Goal: Task Accomplishment & Management: Complete application form

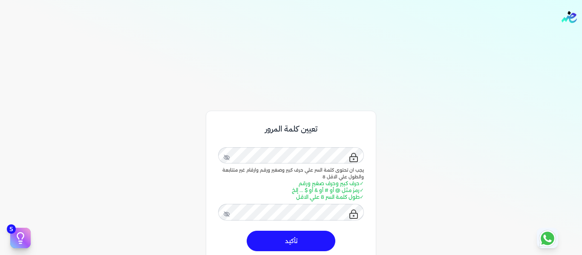
click at [306, 245] on button "تأكيد" at bounding box center [291, 241] width 89 height 20
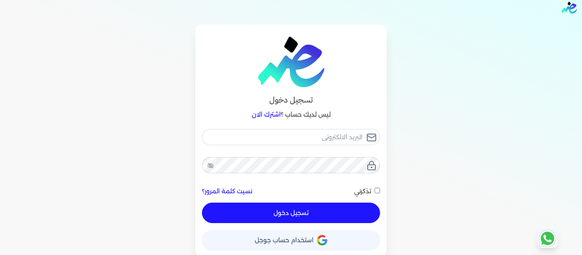
scroll to position [12, 0]
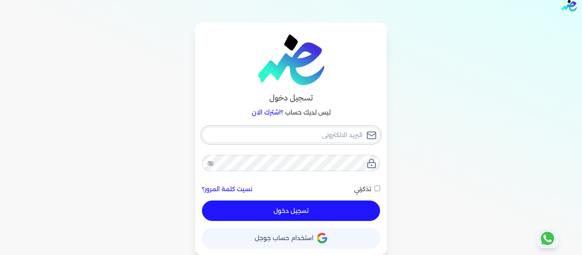
click at [327, 136] on input "email" at bounding box center [291, 135] width 178 height 16
type input "a"
checkbox input "false"
type input "ah"
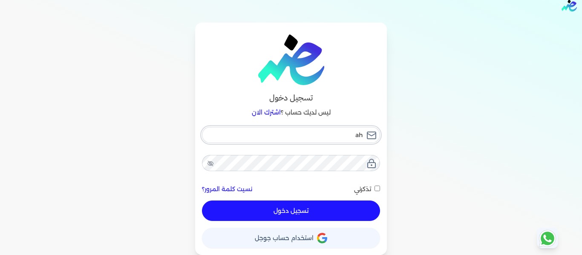
checkbox input "false"
type input "ahm"
checkbox input "false"
type input "ahme"
checkbox input "false"
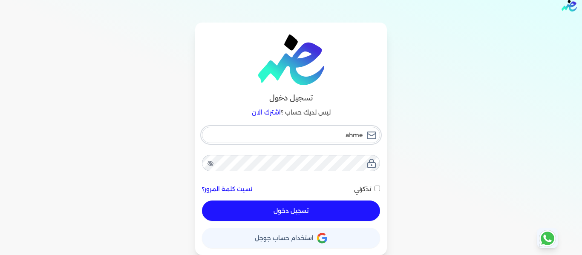
type input "[PERSON_NAME]"
checkbox input "false"
type input "ahmeda"
checkbox input "false"
type input "ahmedac"
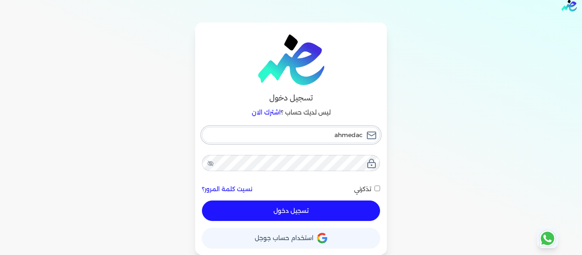
checkbox input "false"
type input "ahmedaco"
checkbox input "false"
type input "ahmedacou"
checkbox input "false"
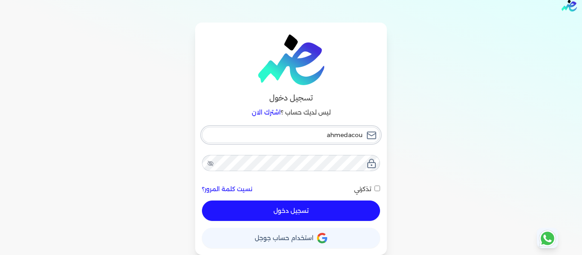
type input "ahmedacoun"
checkbox input "false"
type input "ahmedacount"
checkbox input "false"
type input "ahmedacounta"
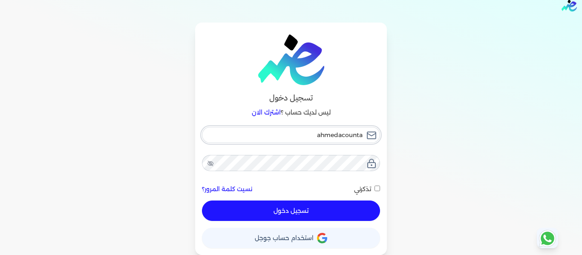
checkbox input "false"
type input "ahmedacountan"
checkbox input "false"
type input "ahmedacountant"
checkbox input "false"
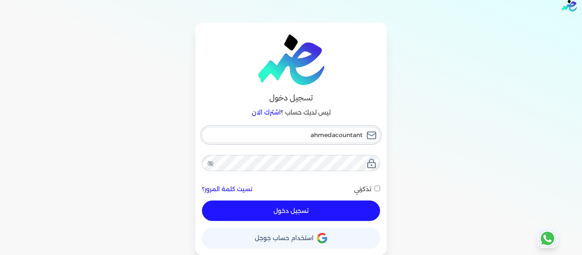
type input "ahmedacountant9"
checkbox input "false"
type input "ahmedacountant90"
checkbox input "false"
type input "ahmedacountant90@"
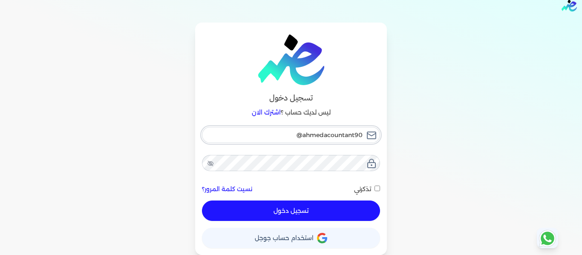
checkbox input "false"
type input "ahmedacountant90@g"
checkbox input "false"
type input "ahmedacountant90@gm"
checkbox input "false"
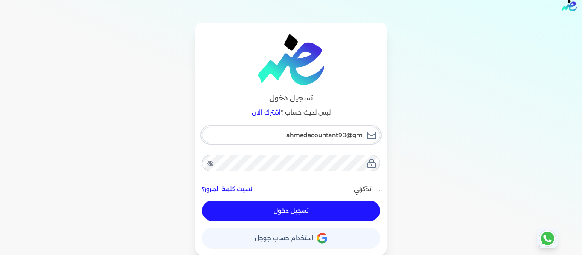
type input "ahmedacountant90@gma"
checkbox input "false"
type input "ahmedacountant90@gmai"
checkbox input "false"
type input "[EMAIL_ADDRESS]"
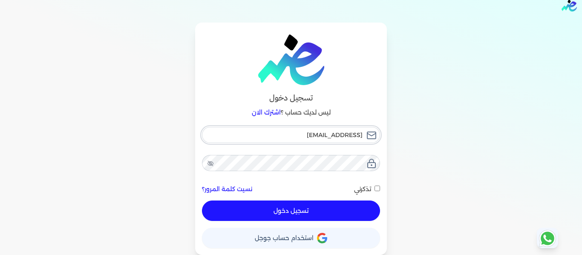
checkbox input "false"
type input "[EMAIL_ADDRESS]."
checkbox input "false"
type input "ahmedacountant90@gmail.c"
checkbox input "false"
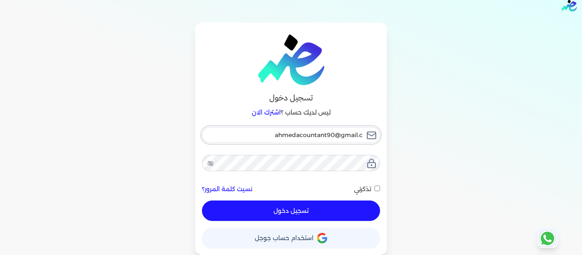
type input "[EMAIL_ADDRESS][DOMAIN_NAME]"
checkbox input "false"
type input "[EMAIL_ADDRESS][DOMAIN_NAME]"
checkbox input "false"
type input "[EMAIL_ADDRESS][DOMAIN_NAME]"
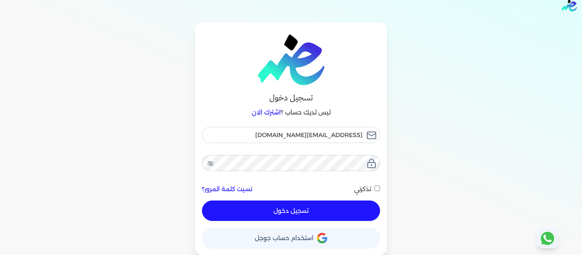
click at [380, 189] on input "تذكرني" at bounding box center [378, 189] width 6 height 6
checkbox input "true"
click at [348, 207] on button "تسجيل دخول" at bounding box center [291, 211] width 178 height 20
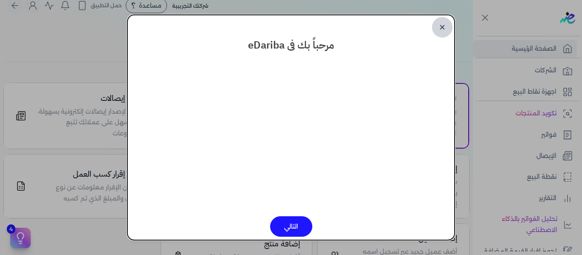
click at [440, 29] on link "✕" at bounding box center [442, 27] width 20 height 20
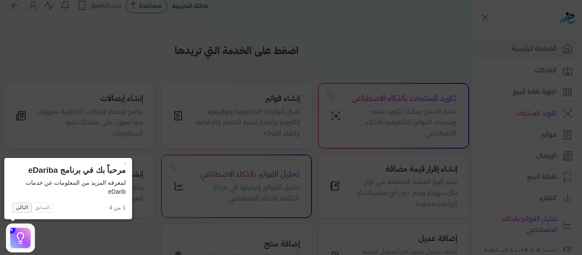
click at [15, 208] on button "التالي" at bounding box center [21, 208] width 19 height 10
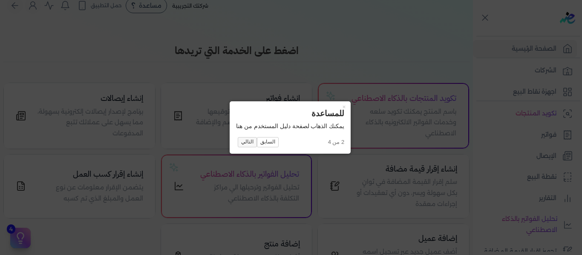
click at [247, 142] on button "التالي" at bounding box center [247, 142] width 19 height 10
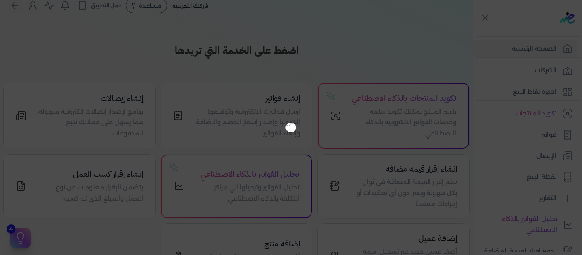
scroll to position [75, 0]
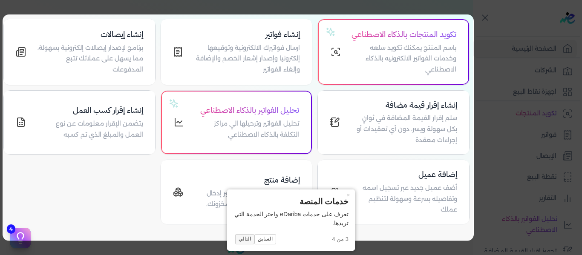
click at [253, 241] on button "التالي" at bounding box center [244, 240] width 19 height 10
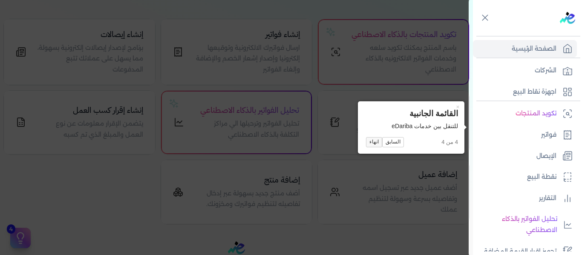
click at [373, 141] on button "انهاء" at bounding box center [374, 142] width 16 height 10
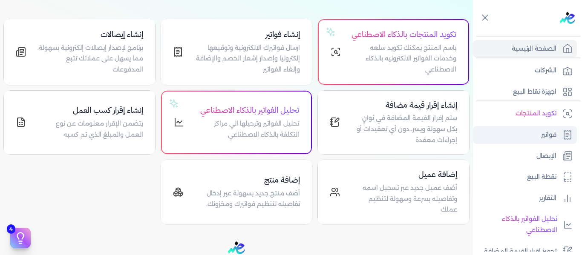
click at [539, 130] on link "فواتير" at bounding box center [525, 135] width 104 height 18
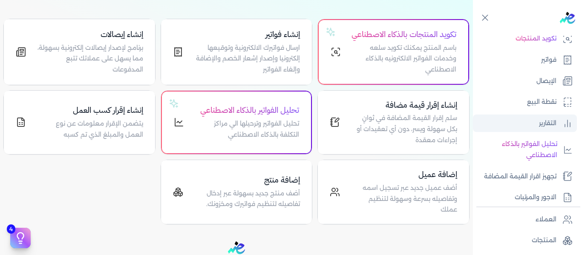
scroll to position [85, 0]
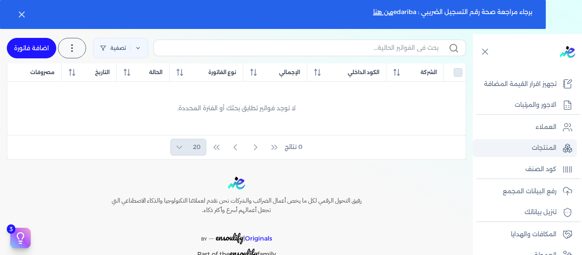
scroll to position [205, 0]
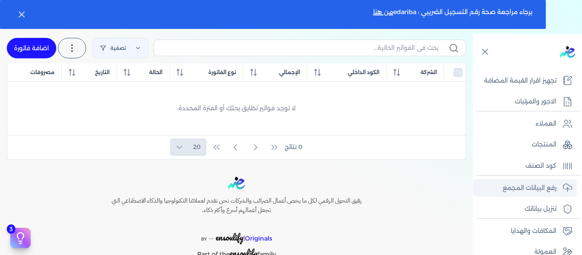
click at [530, 189] on p "رفع البيانات المجمع" at bounding box center [530, 188] width 54 height 11
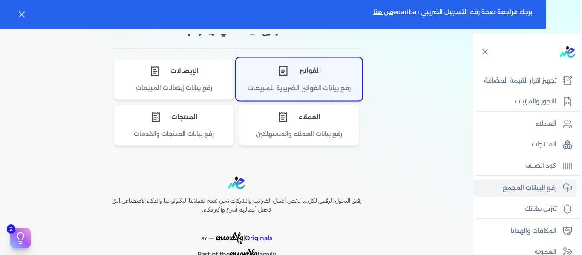
click at [325, 85] on div "رفع بيانات الفواتير الضريبية للمبيعات" at bounding box center [299, 92] width 125 height 17
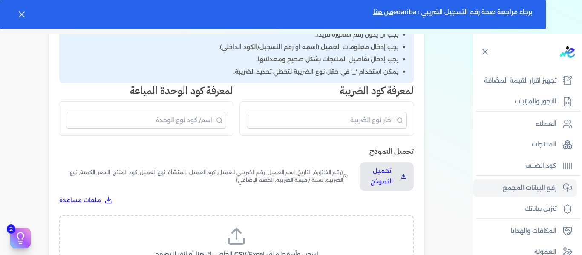
scroll to position [188, 0]
click at [378, 179] on p "تحميل النموذج" at bounding box center [382, 176] width 31 height 22
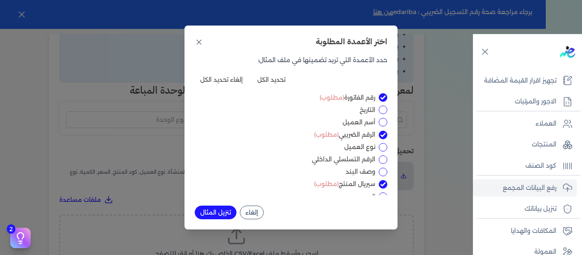
click at [381, 99] on input "رقم الفاتورة (مطلوب)" at bounding box center [383, 97] width 9 height 9
click at [381, 98] on input "رقم الفاتورة (مطلوب)" at bounding box center [383, 97] width 9 height 9
checkbox input "true"
click at [270, 77] on button "تحديد الكل" at bounding box center [271, 80] width 39 height 14
checkbox input "true"
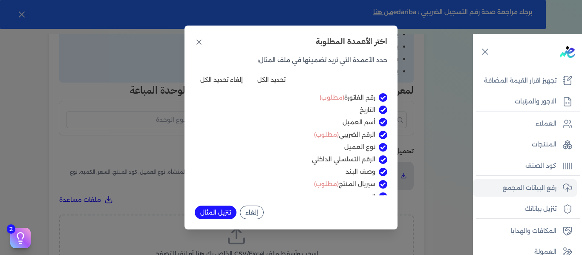
checkbox input "true"
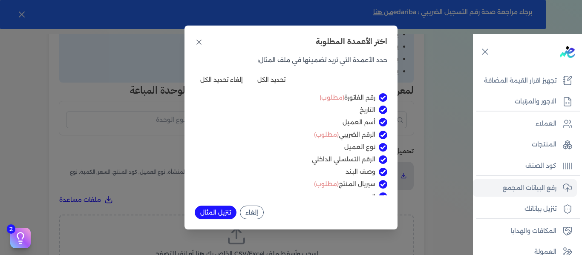
checkbox input "true"
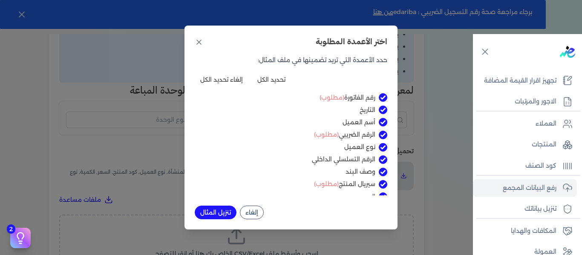
checkbox input "true"
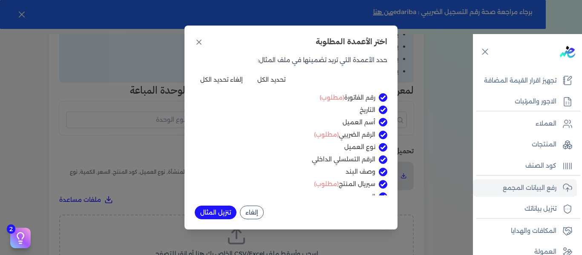
checkbox input "true"
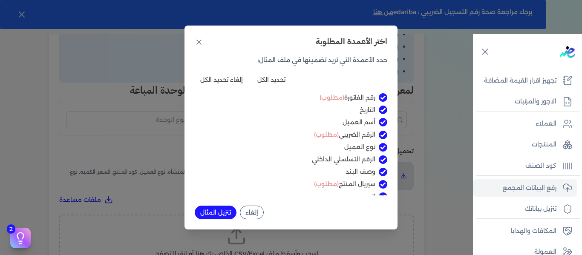
checkbox input "true"
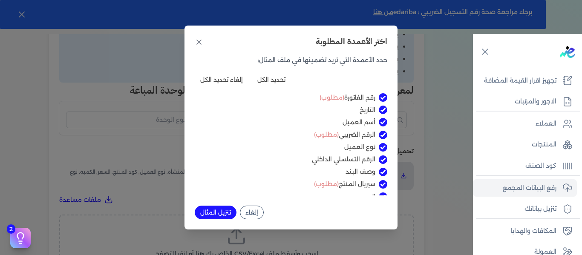
checkbox input "true"
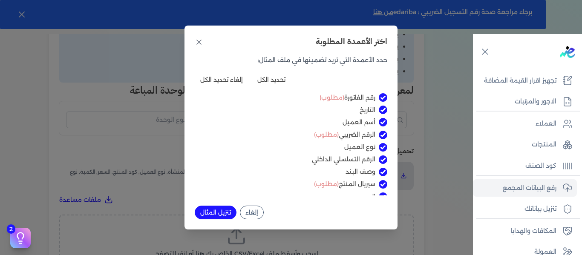
click at [220, 211] on button "تنزيل المثال" at bounding box center [216, 213] width 42 height 14
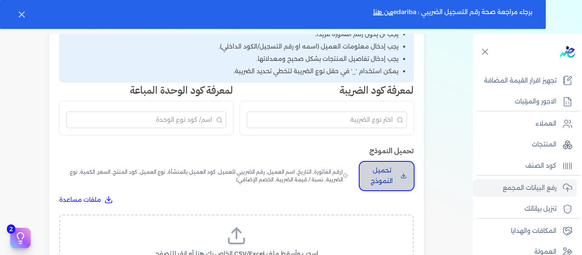
click at [382, 179] on p "تحميل النموذج" at bounding box center [382, 176] width 31 height 22
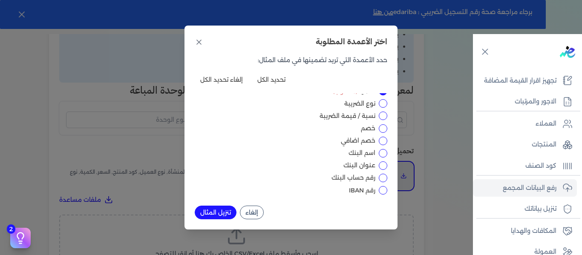
scroll to position [85, 0]
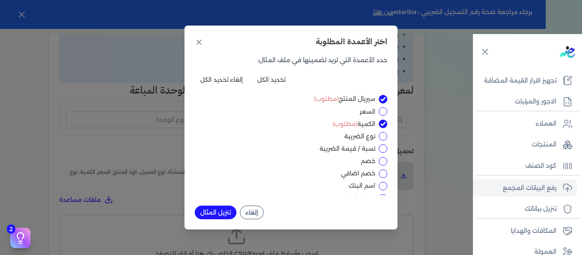
click at [382, 136] on input "نوع الضريبة" at bounding box center [383, 136] width 9 height 9
checkbox input "true"
click at [382, 147] on input "نسبة / قيمة الضريبة" at bounding box center [383, 149] width 9 height 9
checkbox input "true"
click at [385, 162] on input "خصم" at bounding box center [383, 161] width 9 height 9
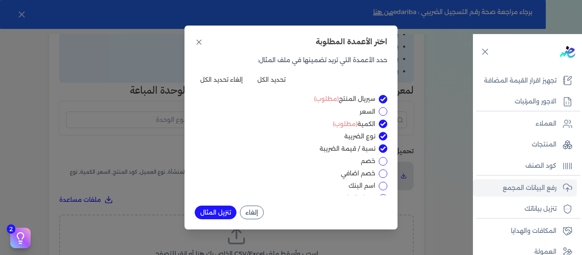
checkbox input "true"
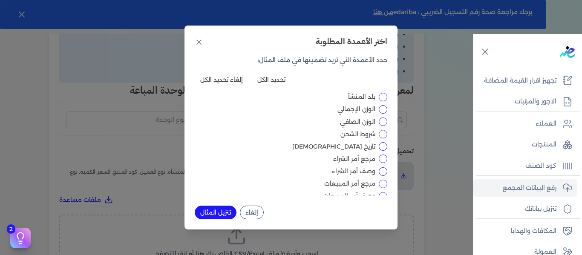
scroll to position [332, 0]
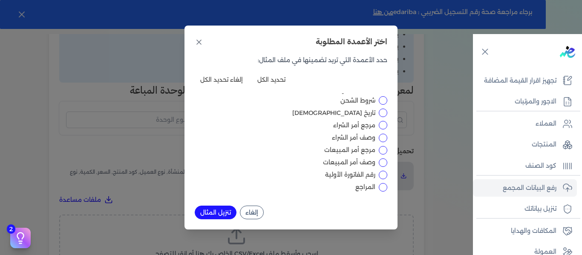
click at [382, 177] on input "رقم الفاتورة الأولية" at bounding box center [383, 175] width 9 height 9
checkbox input "true"
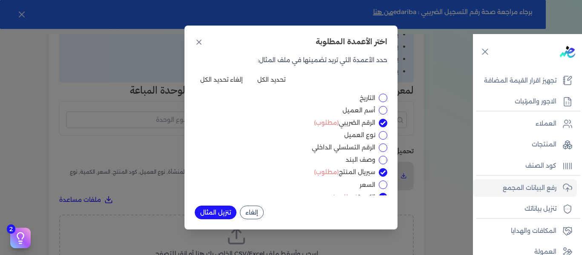
scroll to position [0, 0]
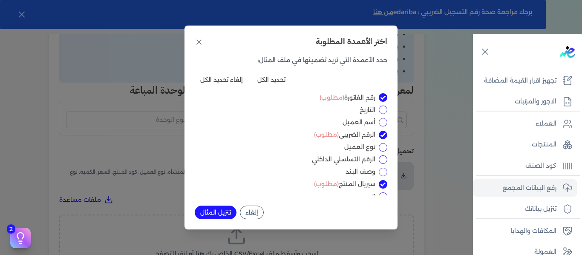
click at [223, 211] on button "تنزيل المثال" at bounding box center [216, 213] width 42 height 14
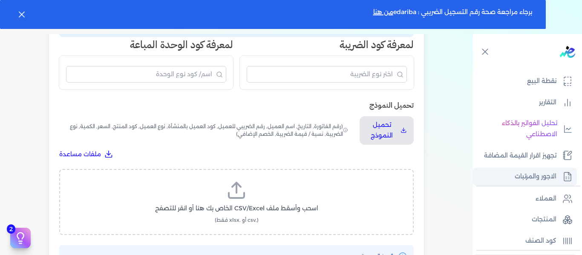
scroll to position [77, 0]
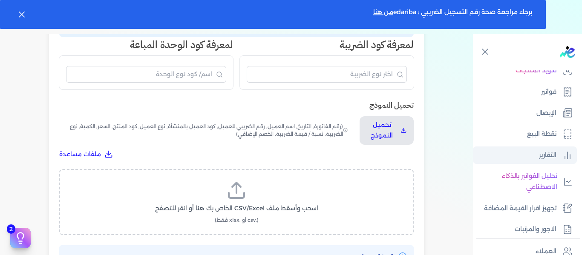
click at [553, 151] on p "التقارير" at bounding box center [547, 155] width 17 height 11
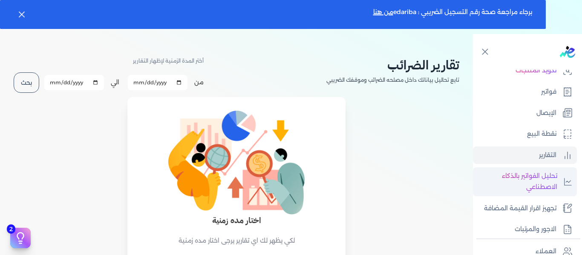
scroll to position [134, 0]
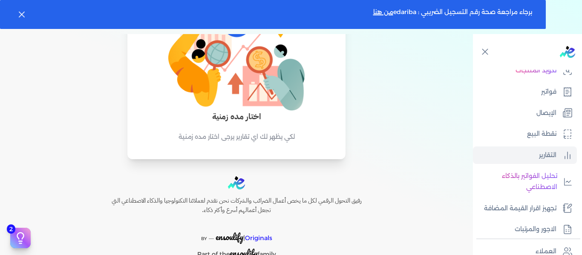
click at [289, 136] on p "لكي يظهر لك اي تقارير يرجى اختار مده زمنية" at bounding box center [237, 137] width 186 height 11
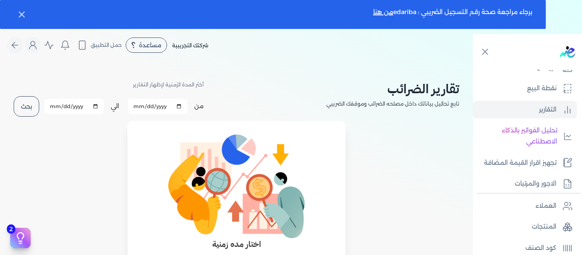
scroll to position [128, 0]
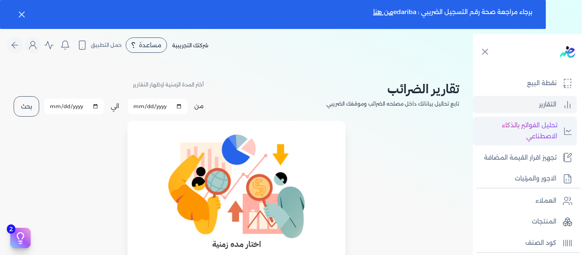
click at [558, 124] on p "تحليل الفواتير بالذكاء الاصطناعي" at bounding box center [518, 131] width 80 height 22
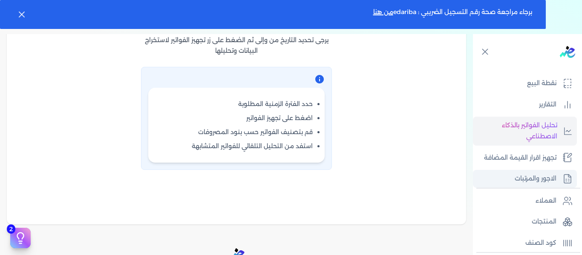
scroll to position [171, 0]
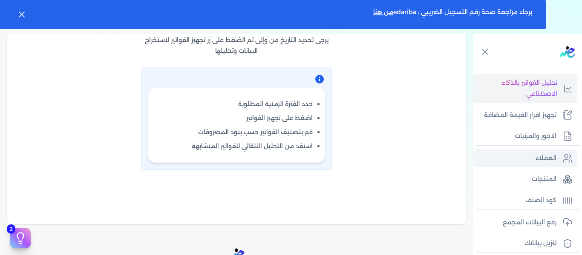
click at [558, 160] on link "العملاء" at bounding box center [525, 159] width 104 height 18
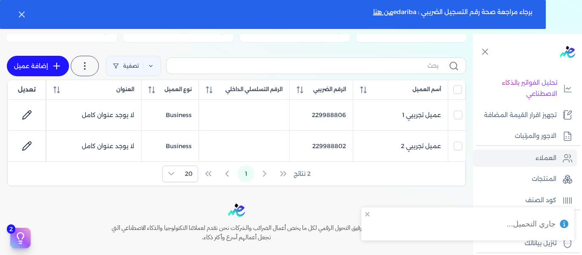
scroll to position [128, 0]
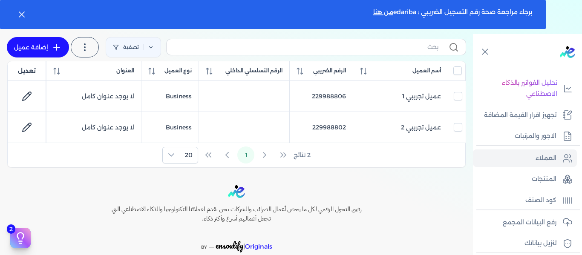
click at [47, 46] on link "إضافة عميل" at bounding box center [38, 47] width 62 height 20
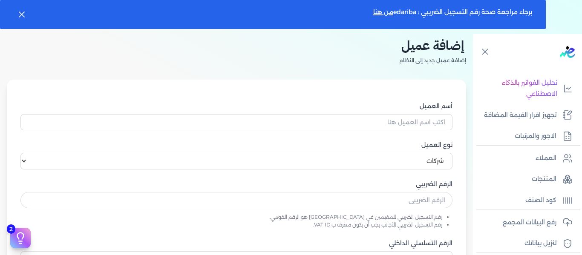
scroll to position [85, 0]
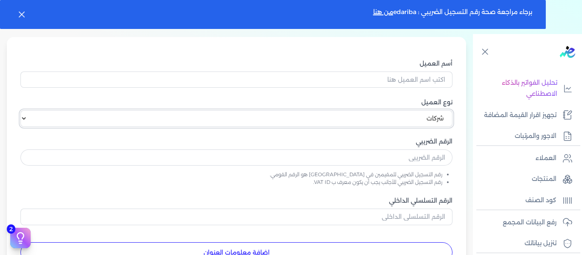
click at [400, 120] on select "اختر نوع العميل شركات أفراد أجنبي" at bounding box center [236, 118] width 432 height 16
select select "P"
click at [24, 110] on select "اختر نوع العميل شركات أفراد أجنبي" at bounding box center [236, 118] width 432 height 16
click at [426, 119] on select "اختر نوع العميل شركات أفراد أجنبي" at bounding box center [236, 118] width 432 height 16
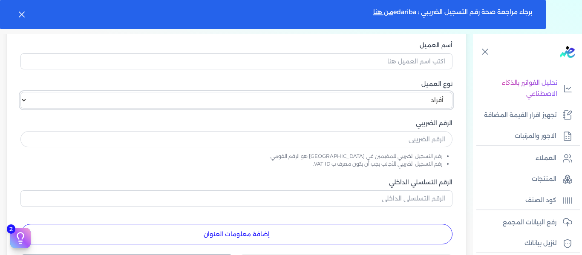
scroll to position [98, 0]
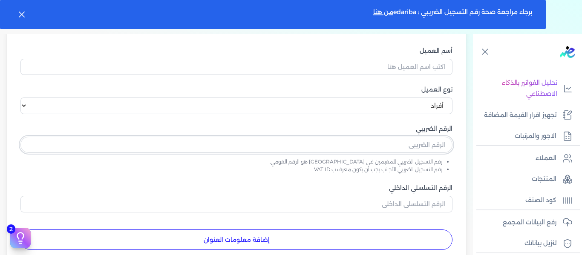
click at [402, 144] on input "text" at bounding box center [236, 145] width 432 height 16
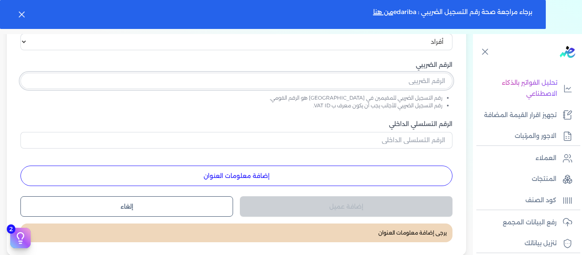
scroll to position [183, 0]
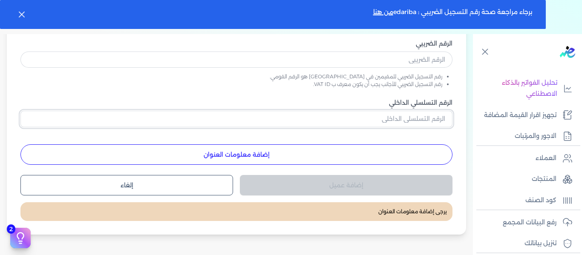
click at [380, 119] on input "الرقم التسلسلي الداخلي" at bounding box center [236, 119] width 432 height 16
type input "1234"
click at [287, 153] on button "إضافة معلومات العنوان" at bounding box center [236, 155] width 432 height 20
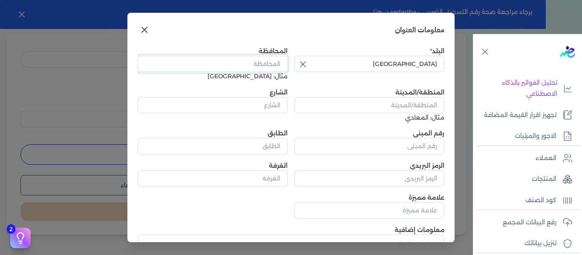
click at [202, 69] on input "المحافظة" at bounding box center [213, 64] width 150 height 16
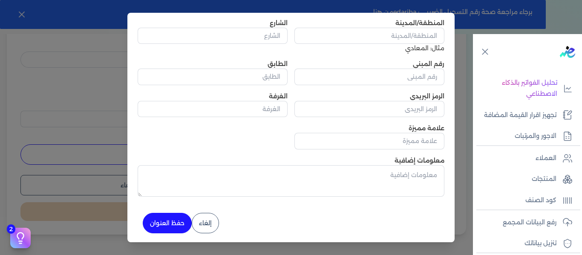
scroll to position [71, 0]
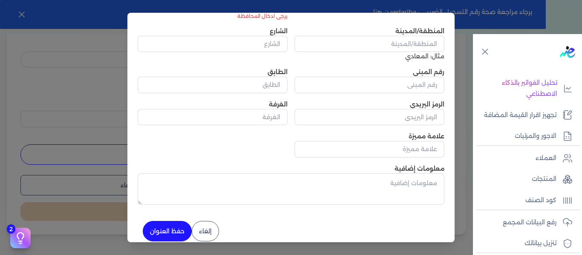
click at [178, 224] on button "حفظ العنوان" at bounding box center [167, 231] width 49 height 20
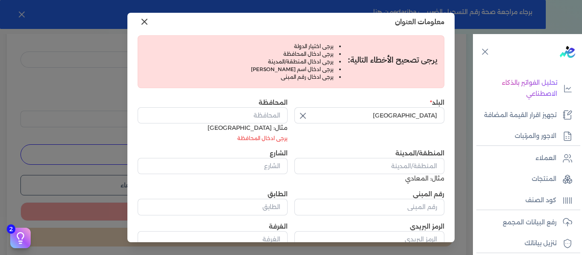
scroll to position [0, 0]
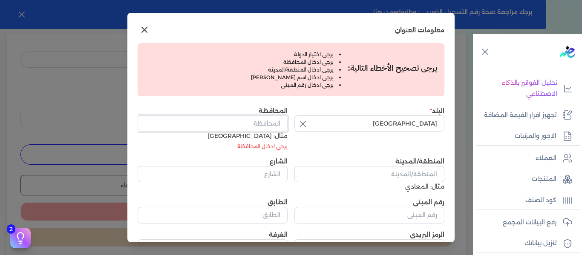
click at [255, 123] on input "المحافظة" at bounding box center [213, 124] width 150 height 16
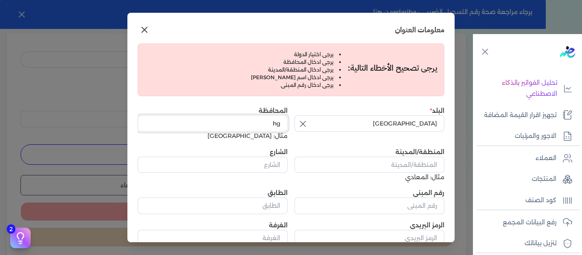
type input "h"
type input "الجيزة"
click at [381, 160] on input "المنطقة/المدينة" at bounding box center [370, 165] width 150 height 16
type input "ابوالنمرس"
click at [276, 160] on input "الشارع" at bounding box center [213, 165] width 150 height 16
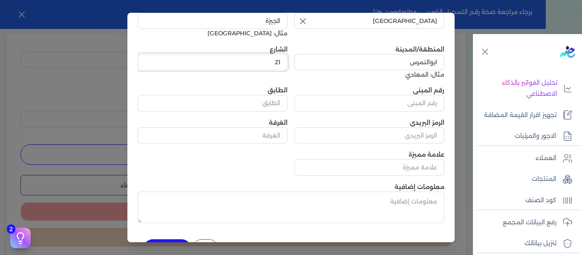
scroll to position [130, 0]
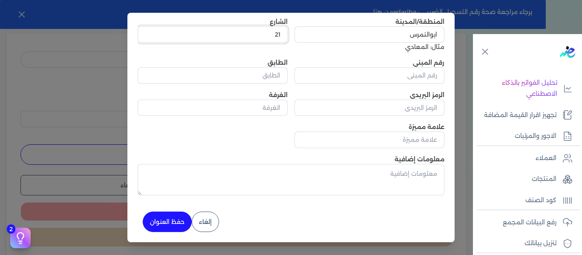
type input "21"
click at [167, 224] on div "2 دليل البدء السريع اكمل الخطوات التالية لبدء استخدام النظام مكتمل 50% الربط ال…" at bounding box center [171, 223] width 14 height 9
click at [178, 224] on button "حفظ العنوان" at bounding box center [167, 222] width 49 height 20
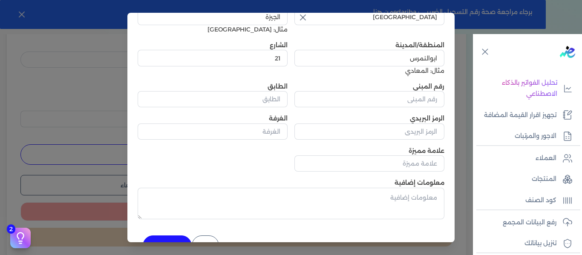
scroll to position [85, 0]
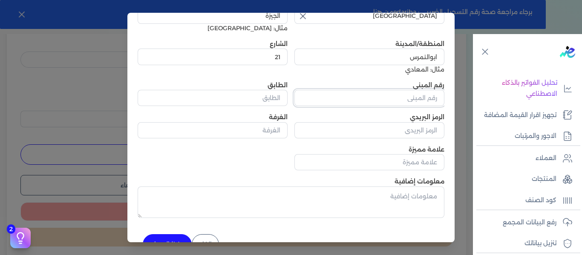
click at [365, 97] on input "رقم المبنى" at bounding box center [370, 98] width 150 height 16
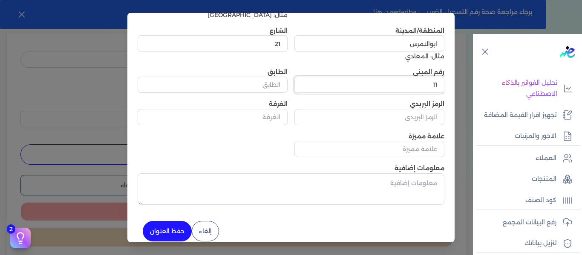
scroll to position [108, 0]
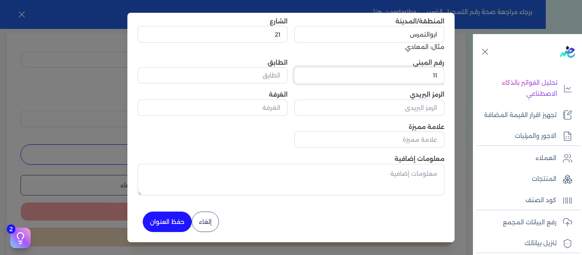
type input "11"
click at [172, 225] on div "2 دليل البدء السريع اكمل الخطوات التالية لبدء استخدام النظام مكتمل 50% الربط ال…" at bounding box center [171, 223] width 14 height 9
click at [181, 222] on button "حفظ العنوان" at bounding box center [167, 222] width 49 height 20
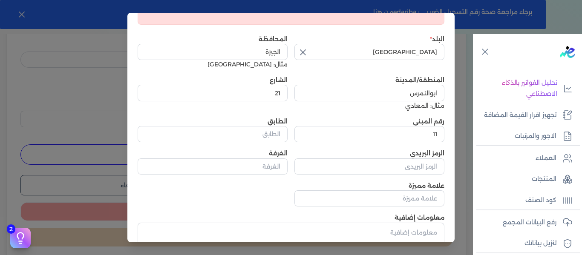
scroll to position [0, 0]
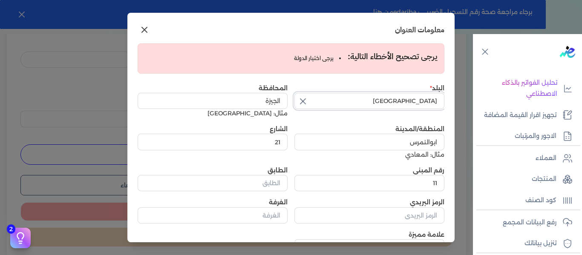
click at [382, 103] on input "[GEOGRAPHIC_DATA]" at bounding box center [370, 101] width 150 height 16
type input "[GEOGRAPHIC_DATA]"
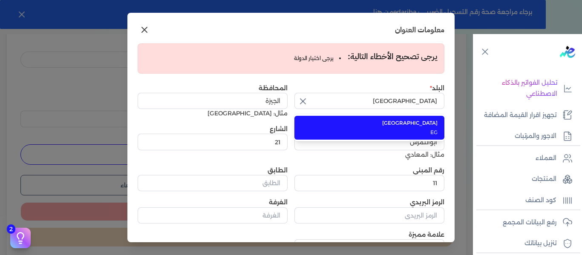
click at [397, 128] on li "مصر EG" at bounding box center [370, 128] width 150 height 24
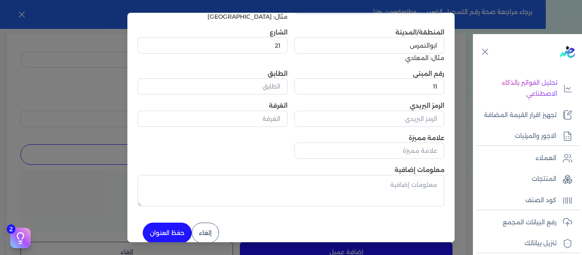
scroll to position [108, 0]
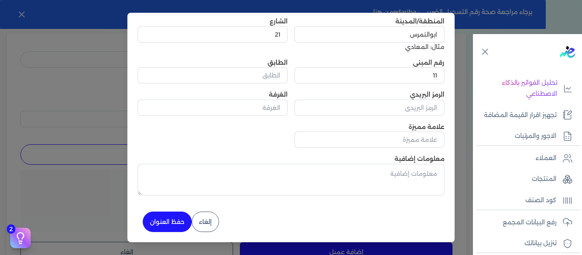
click at [182, 223] on button "حفظ العنوان" at bounding box center [167, 222] width 49 height 20
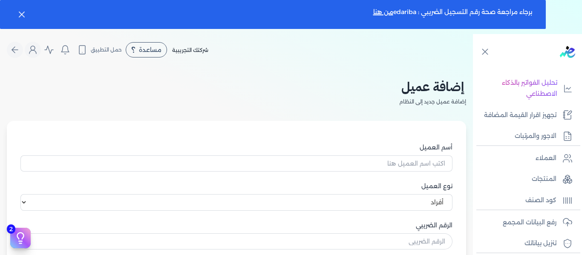
scroll to position [0, 0]
click at [330, 168] on input "أسم العميل" at bounding box center [236, 165] width 432 height 16
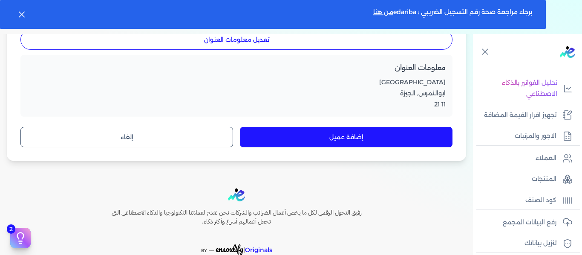
scroll to position [256, 0]
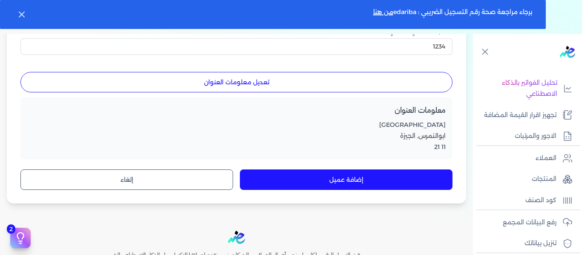
type input "نقدى"
click at [301, 178] on button "إضافة عميل" at bounding box center [346, 180] width 213 height 20
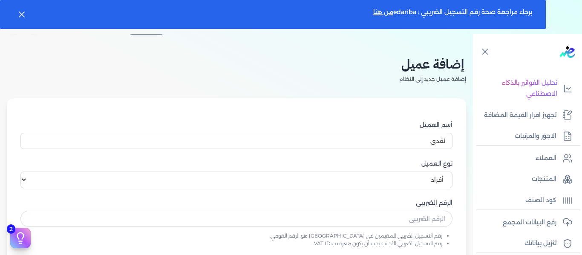
scroll to position [43, 0]
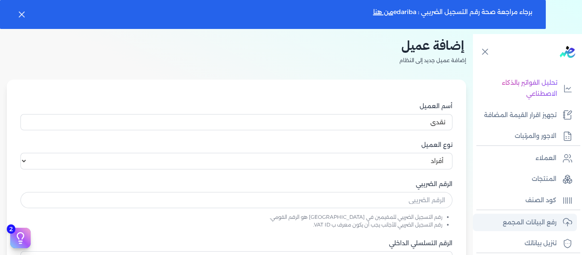
click at [550, 226] on p "رفع البيانات المجمع" at bounding box center [530, 222] width 54 height 11
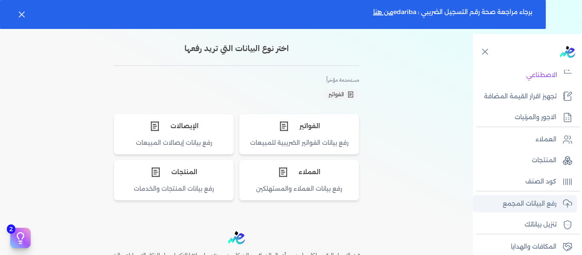
scroll to position [205, 0]
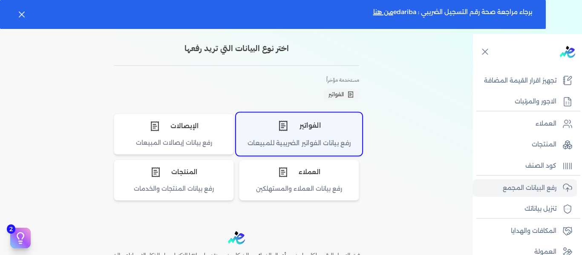
click at [296, 144] on div "رفع بيانات الفواتير الضريبية للمبيعات" at bounding box center [299, 147] width 125 height 17
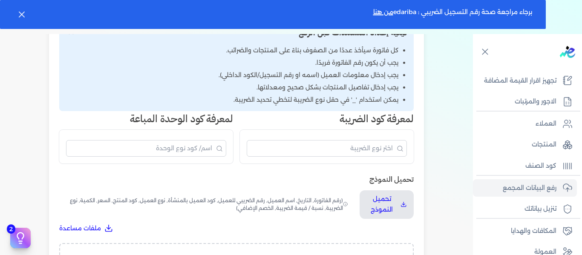
scroll to position [171, 0]
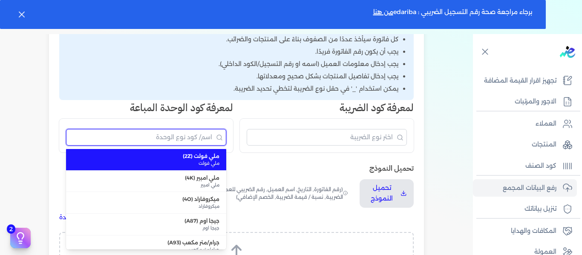
click at [194, 133] on input "البحث" at bounding box center [146, 137] width 160 height 17
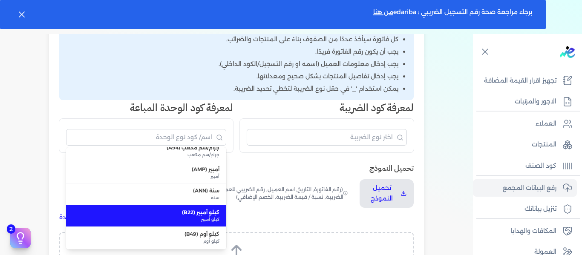
click at [337, 177] on div "[PERSON_NAME] (رقم الفاتورة, التاريخ, اسم العميل, رقم الضريبي للعميل, كود العمي…" at bounding box center [236, 192] width 355 height 59
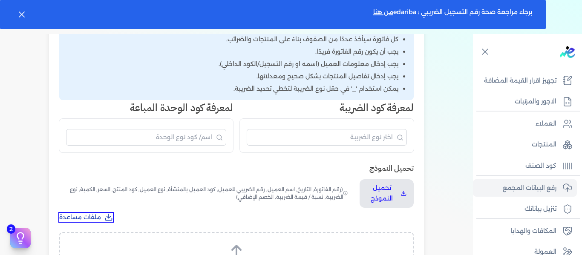
click at [84, 217] on span "ملفات مساعدة" at bounding box center [80, 217] width 42 height 9
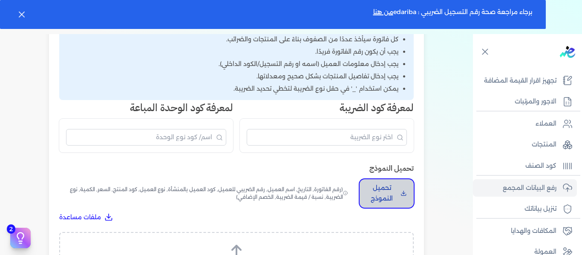
click at [378, 189] on p "تحميل النموذج" at bounding box center [382, 194] width 31 height 22
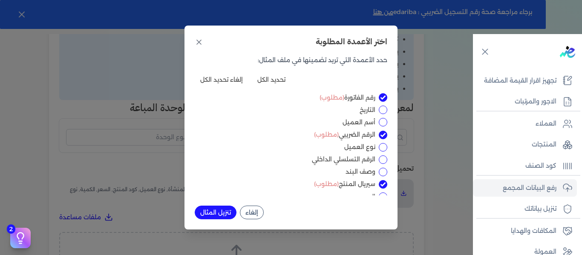
click at [384, 111] on input "التاريخ" at bounding box center [383, 110] width 9 height 9
checkbox input "true"
click at [382, 123] on input "أسم العميل" at bounding box center [383, 122] width 9 height 9
checkbox input "true"
click at [382, 148] on input "نوع العميل" at bounding box center [383, 147] width 9 height 9
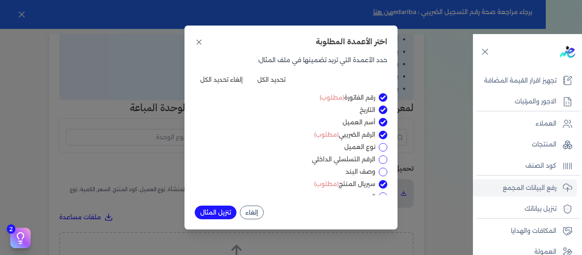
checkbox input "true"
click at [382, 163] on input "الرقم التسلسلي الداخلي" at bounding box center [383, 160] width 9 height 9
checkbox input "true"
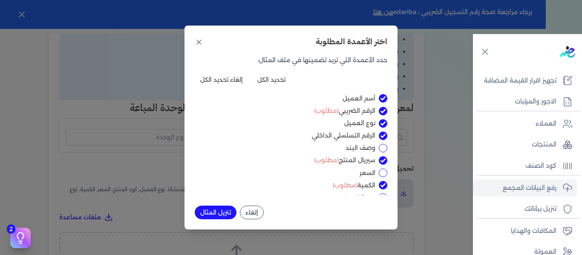
scroll to position [43, 0]
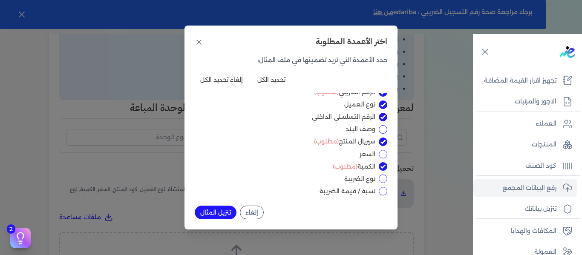
click at [381, 128] on input "وصف البند" at bounding box center [383, 129] width 9 height 9
checkbox input "true"
click at [385, 154] on input "السعر" at bounding box center [383, 154] width 9 height 9
checkbox input "true"
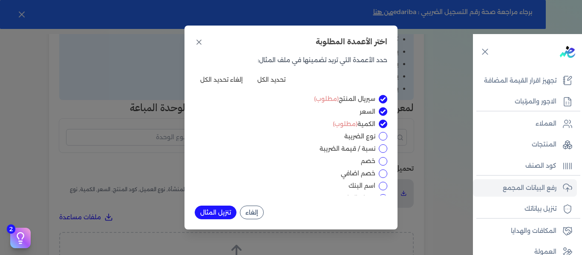
click at [383, 138] on input "نوع الضريبة" at bounding box center [383, 136] width 9 height 9
checkbox input "true"
click at [383, 148] on input "نسبة / قيمة الضريبة" at bounding box center [383, 149] width 9 height 9
click at [383, 146] on input "نسبة / قيمة الضريبة" at bounding box center [383, 149] width 9 height 9
checkbox input "false"
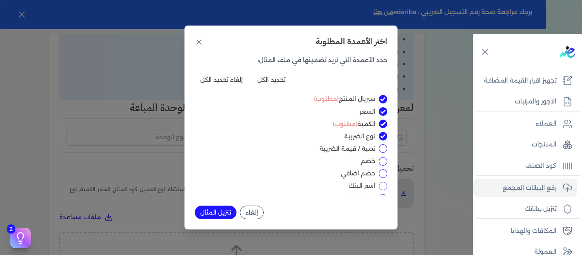
click at [383, 162] on input "خصم" at bounding box center [383, 161] width 9 height 9
checkbox input "true"
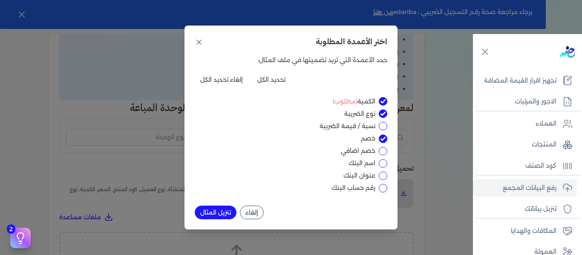
scroll to position [128, 0]
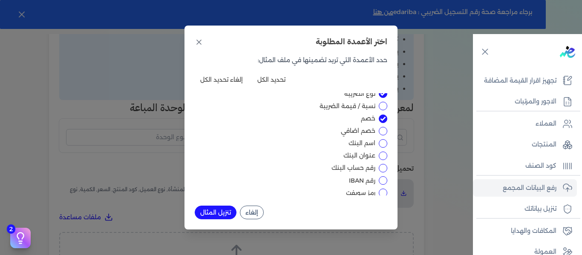
click at [380, 131] on input "خصم اضافي" at bounding box center [383, 131] width 9 height 9
checkbox input "true"
click at [217, 209] on button "تنزيل المثال" at bounding box center [216, 213] width 42 height 14
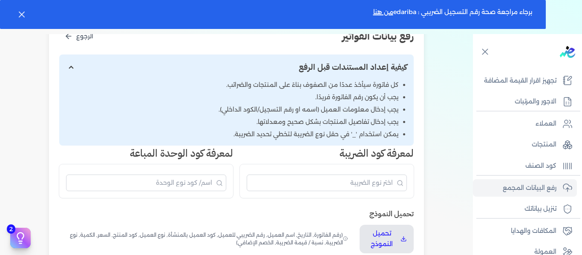
scroll to position [106, 0]
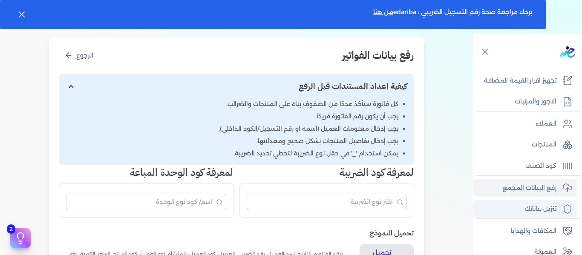
click at [538, 212] on p "تنزيل بياناتك" at bounding box center [541, 209] width 32 height 11
click at [525, 208] on p "تنزيل بياناتك" at bounding box center [541, 209] width 32 height 11
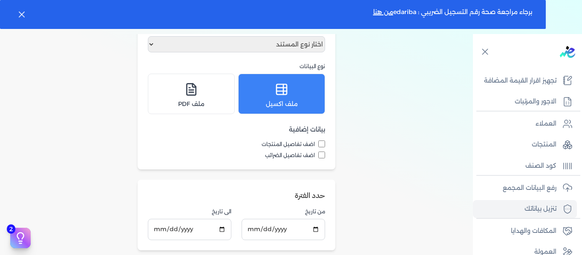
scroll to position [63, 0]
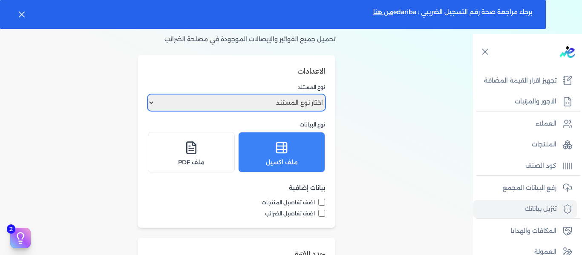
click at [278, 106] on select "اختار نوع المستند فواتير الإيصالات" at bounding box center [236, 103] width 177 height 16
select select "invoices"
click at [150, 95] on select "اختار نوع المستند فواتير الإيصالات" at bounding box center [236, 103] width 177 height 16
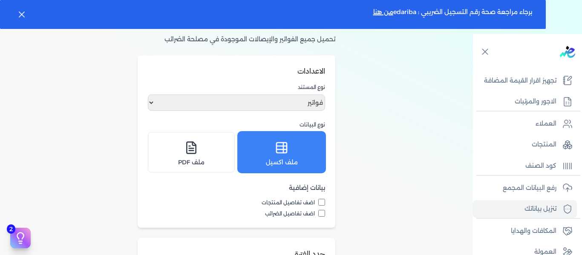
click at [294, 148] on div "ملف اكسيل" at bounding box center [282, 152] width 76 height 29
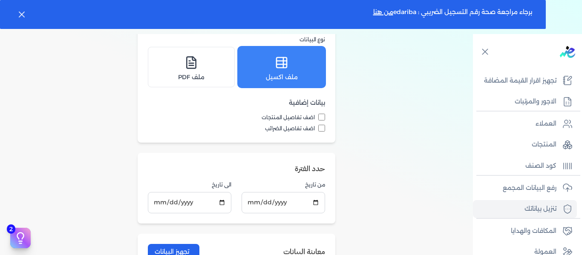
scroll to position [106, 0]
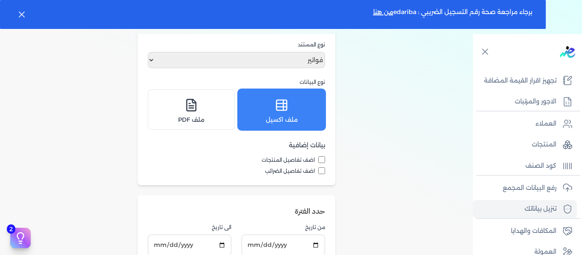
click at [275, 114] on div "ملف اكسيل" at bounding box center [282, 109] width 76 height 29
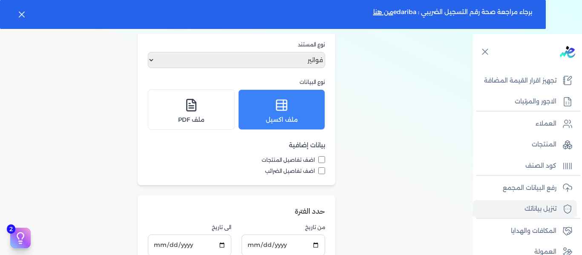
click at [324, 162] on input "اضف تفاصيل المنتجات" at bounding box center [321, 159] width 7 height 7
checkbox input "true"
click at [324, 167] on div "اضف تفاصيل المنتجات اضف تفاصيل الضرائب" at bounding box center [236, 165] width 177 height 19
click at [324, 170] on input "اضف تفاصيل الضرائب" at bounding box center [321, 171] width 7 height 7
checkbox input "true"
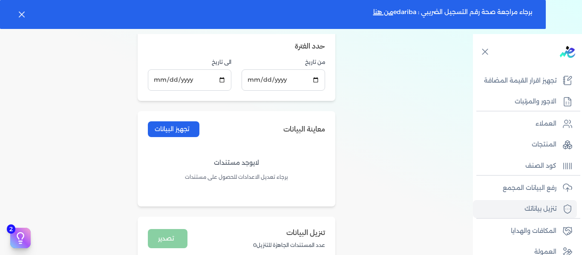
scroll to position [319, 0]
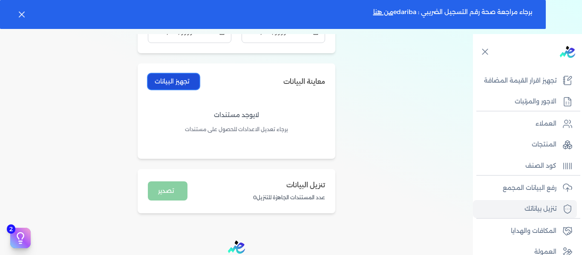
click at [174, 78] on button "تجهيز البيانات" at bounding box center [174, 82] width 52 height 16
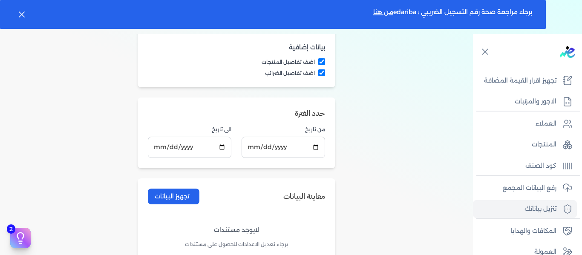
scroll to position [256, 0]
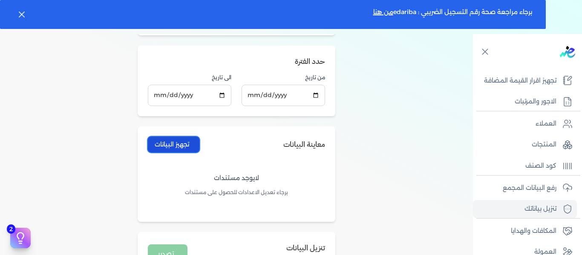
click at [180, 148] on button "تجهيز البيانات" at bounding box center [174, 145] width 52 height 16
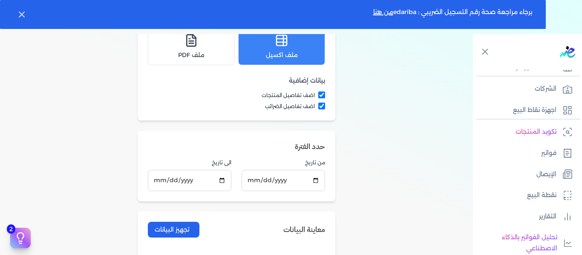
scroll to position [0, 0]
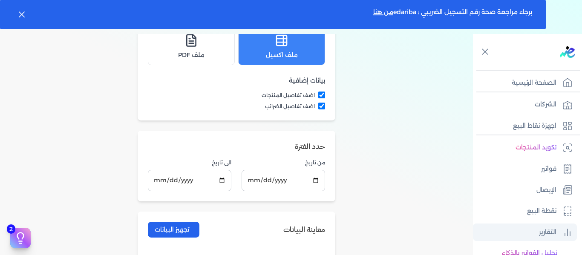
click at [547, 231] on p "التقارير" at bounding box center [547, 232] width 17 height 11
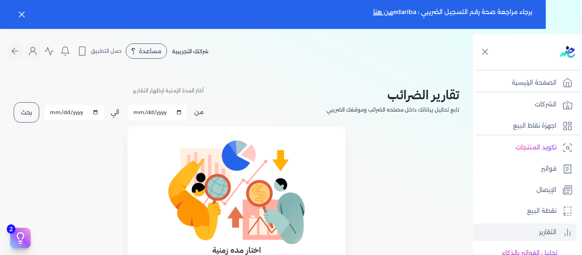
click at [31, 113] on button "بحث" at bounding box center [27, 112] width 26 height 20
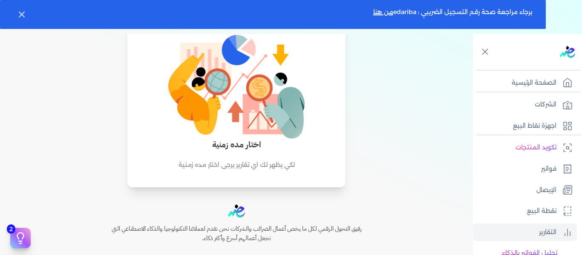
scroll to position [134, 0]
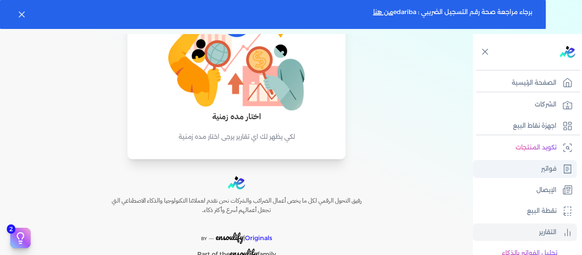
click at [550, 171] on p "فواتير" at bounding box center [548, 169] width 15 height 11
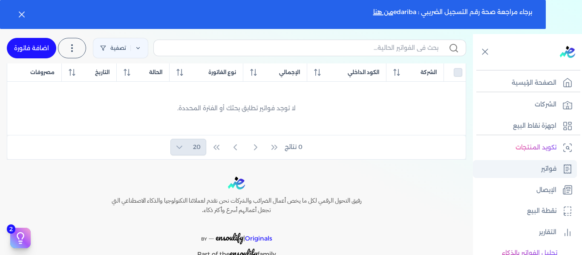
scroll to position [93, 0]
click at [77, 49] on icon at bounding box center [72, 48] width 10 height 10
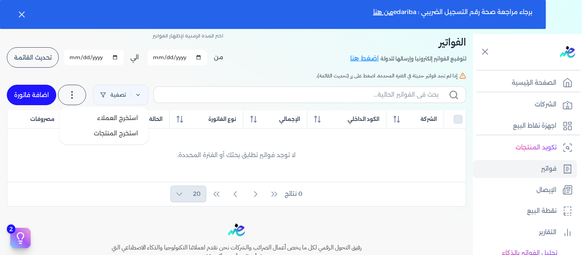
scroll to position [0, 0]
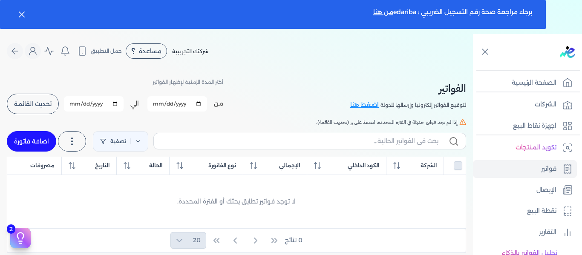
click at [267, 61] on nav "Toggle Navigation الاسعار العمولات مساعدة خدمة العملاء دليل المستخدم تسجيل الدخ…" at bounding box center [236, 51] width 473 height 34
click at [40, 142] on link "اضافة فاتورة" at bounding box center [31, 141] width 49 height 20
select select "EGP"
select select "B"
select select "EGS"
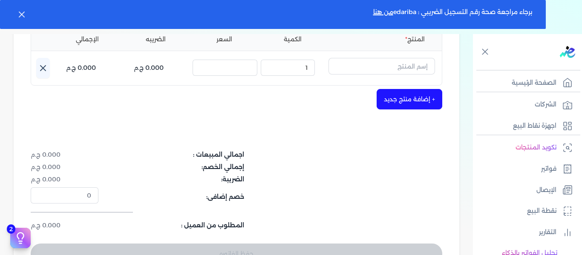
scroll to position [213, 0]
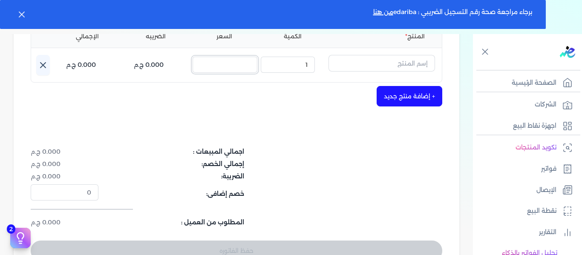
click at [244, 65] on input "السعر :" at bounding box center [225, 65] width 65 height 16
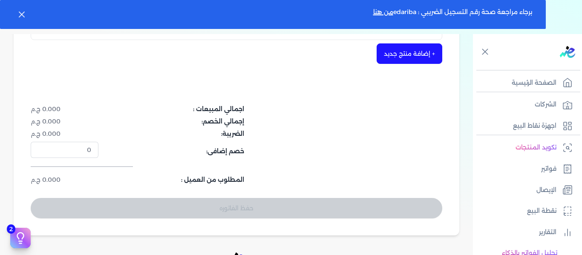
scroll to position [0, 0]
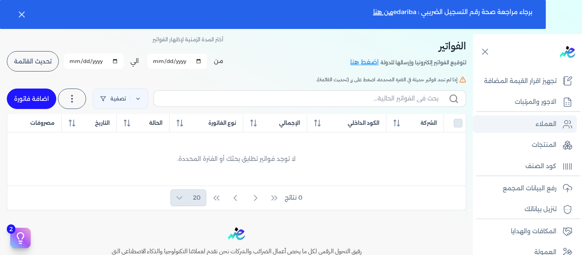
scroll to position [205, 0]
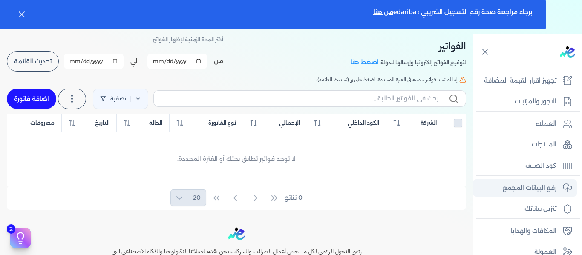
click at [538, 190] on p "رفع البيانات المجمع" at bounding box center [530, 188] width 54 height 11
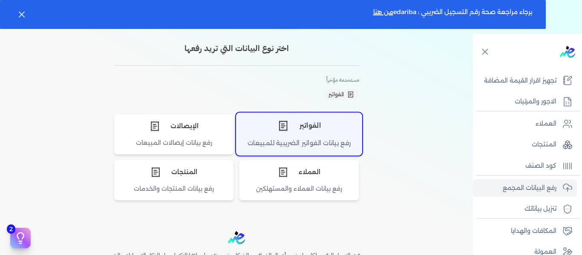
click at [324, 138] on div "الفواتير" at bounding box center [299, 126] width 125 height 26
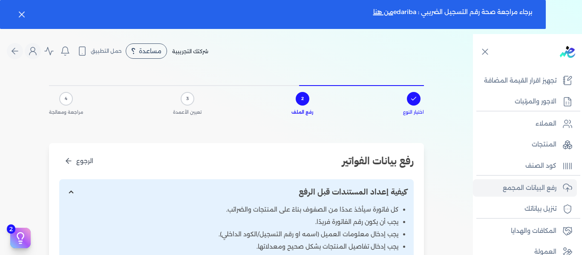
click at [185, 98] on div "3" at bounding box center [188, 99] width 14 height 14
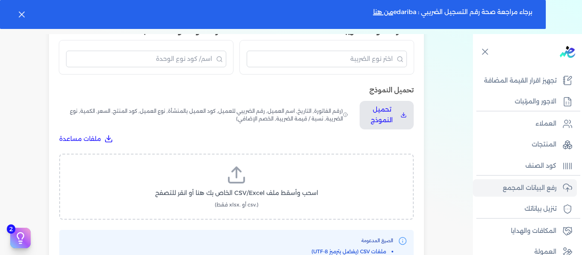
scroll to position [256, 0]
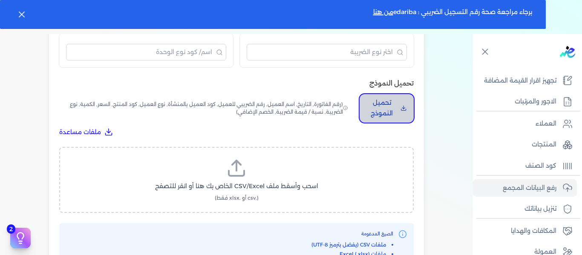
click at [383, 102] on p "تحميل النموذج" at bounding box center [382, 109] width 31 height 22
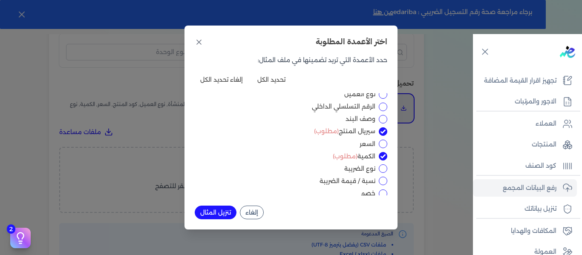
scroll to position [0, 0]
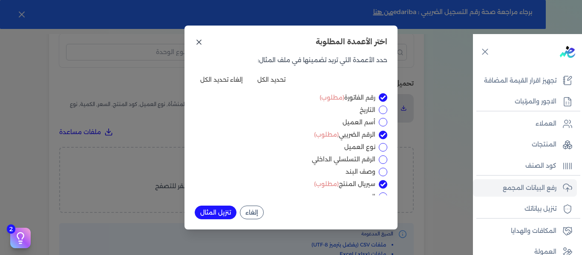
click at [195, 39] on icon at bounding box center [199, 42] width 9 height 9
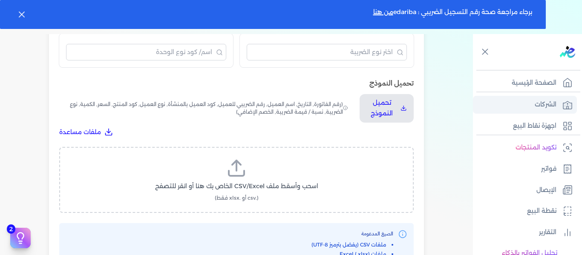
click at [507, 106] on link "الشركات" at bounding box center [525, 105] width 104 height 18
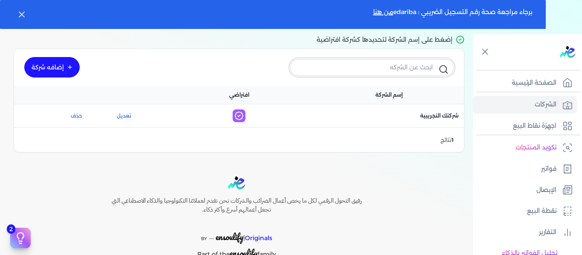
click at [401, 66] on input "text" at bounding box center [372, 67] width 164 height 16
click at [223, 67] on div "إضافه شركة" at bounding box center [239, 67] width 450 height 37
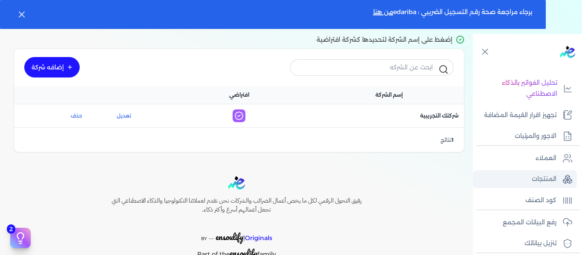
scroll to position [205, 0]
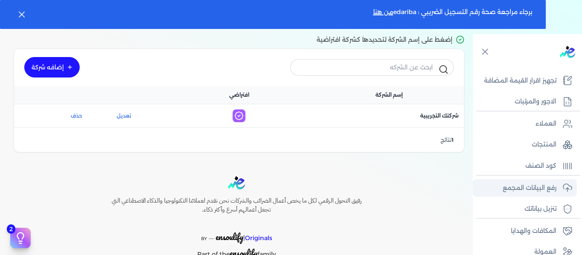
click at [511, 186] on p "رفع البيانات المجمع" at bounding box center [530, 188] width 54 height 11
